Goal: Navigation & Orientation: Find specific page/section

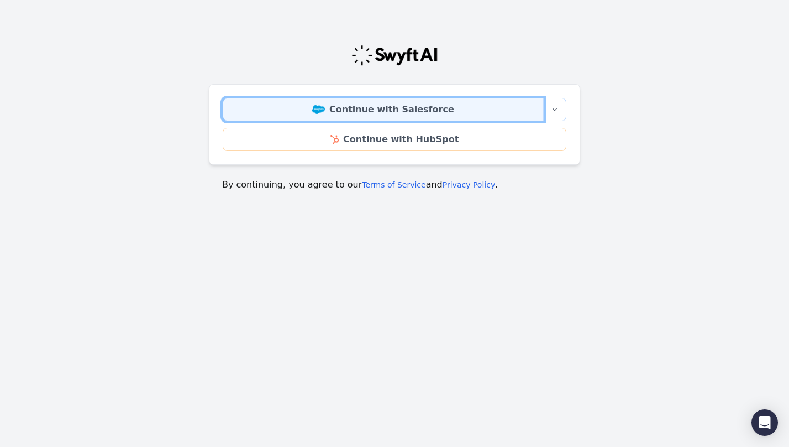
click at [415, 109] on link "Continue with Salesforce" at bounding box center [383, 109] width 321 height 23
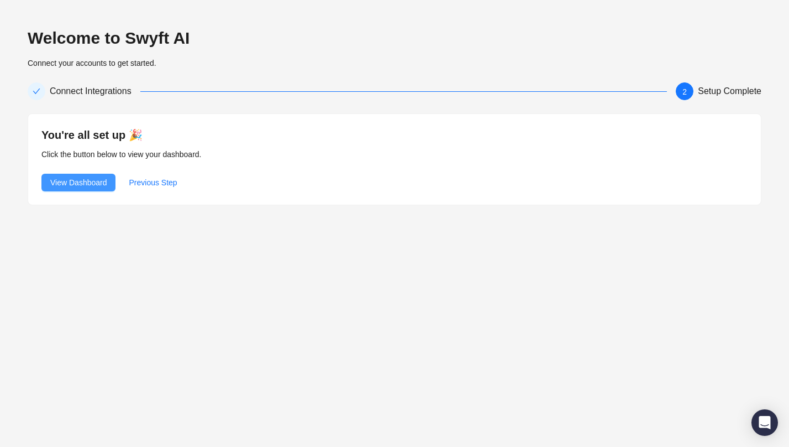
click at [64, 185] on span "View Dashboard" at bounding box center [78, 182] width 56 height 12
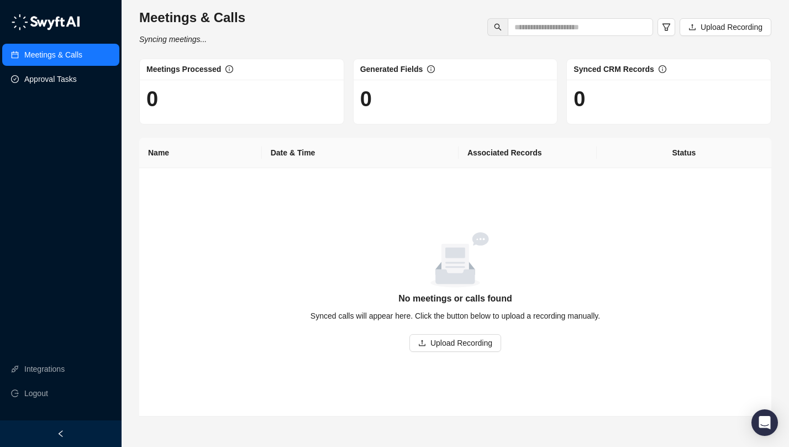
click at [77, 81] on link "Approval Tasks" at bounding box center [50, 79] width 53 height 22
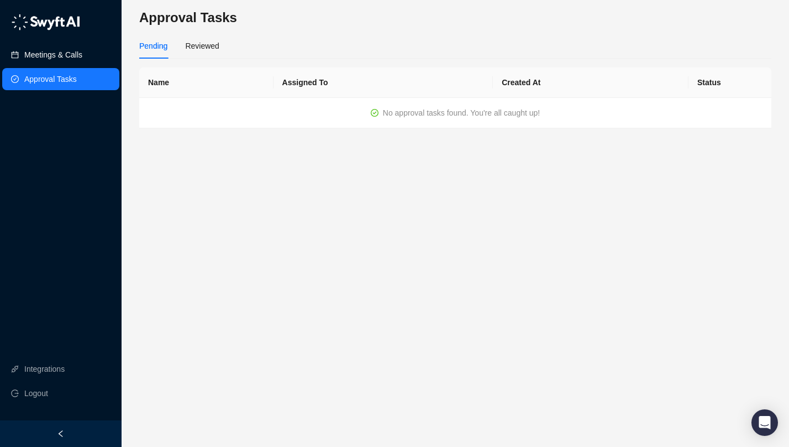
click at [64, 56] on link "Meetings & Calls" at bounding box center [53, 55] width 58 height 22
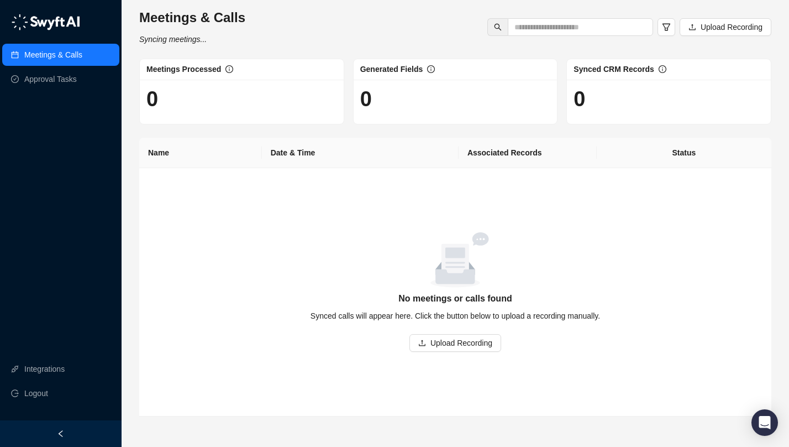
click at [57, 302] on div "Meetings & Calls Approval Tasks Integrations Logout" at bounding box center [61, 210] width 122 height 420
click at [275, 258] on div "empty image" at bounding box center [456, 259] width 606 height 55
